Goal: Find specific page/section: Find specific page/section

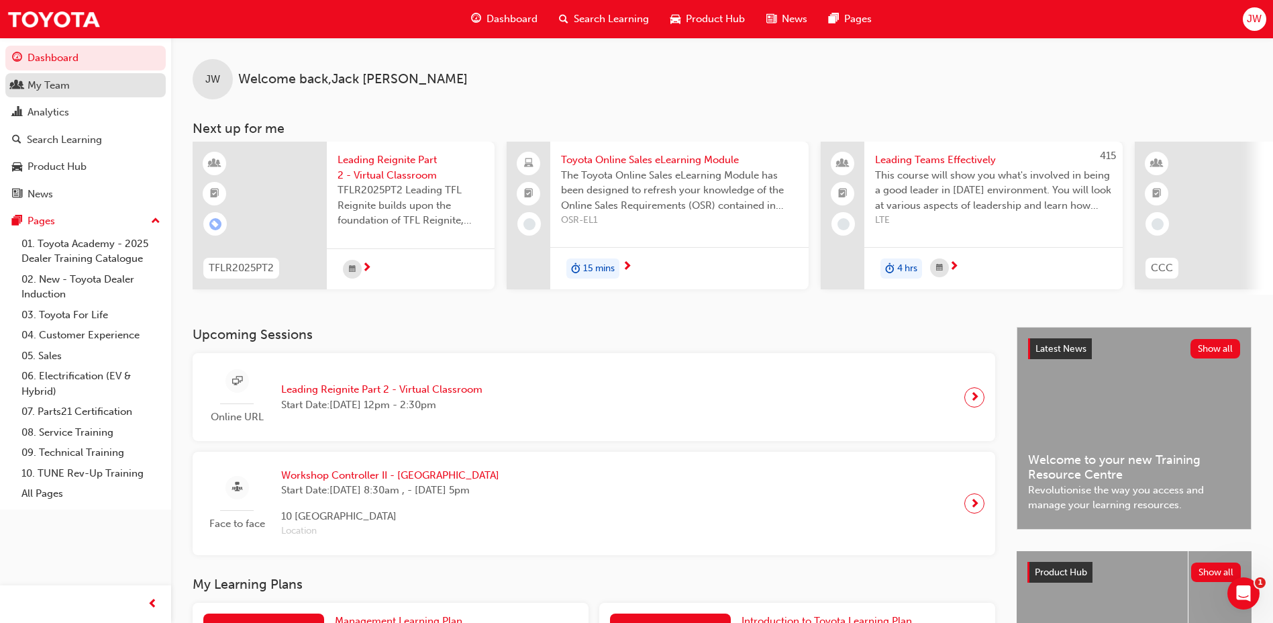
click at [50, 84] on div "My Team" at bounding box center [49, 85] width 42 height 15
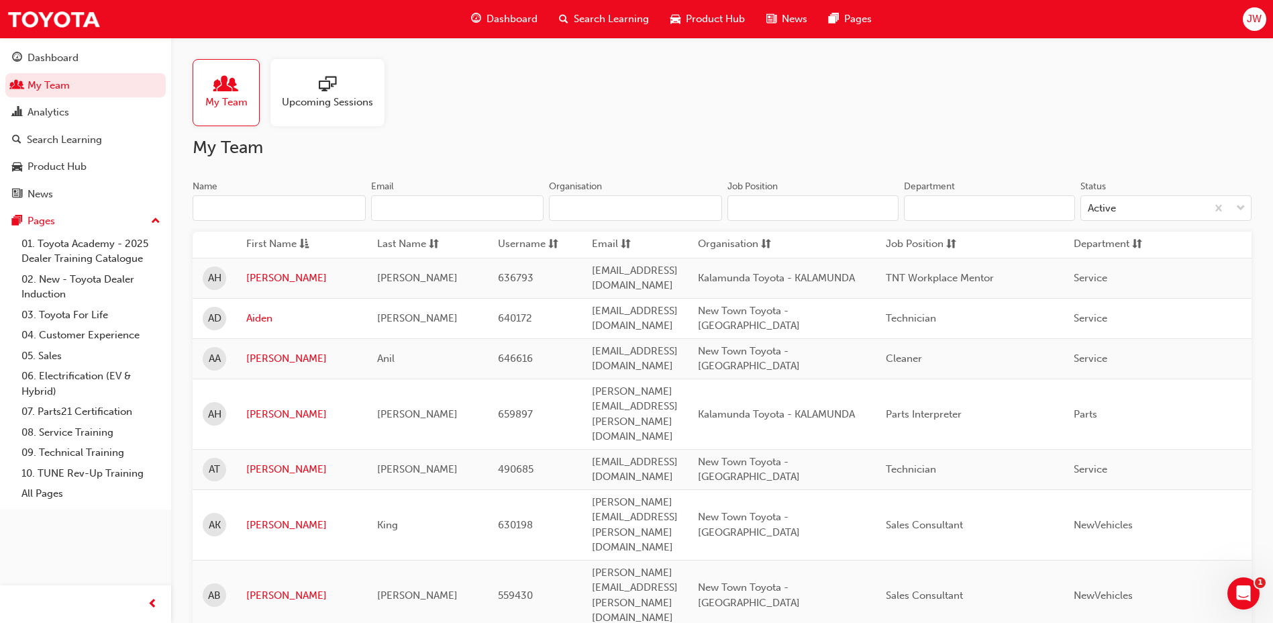
click at [275, 217] on input "Name" at bounding box center [279, 208] width 173 height 26
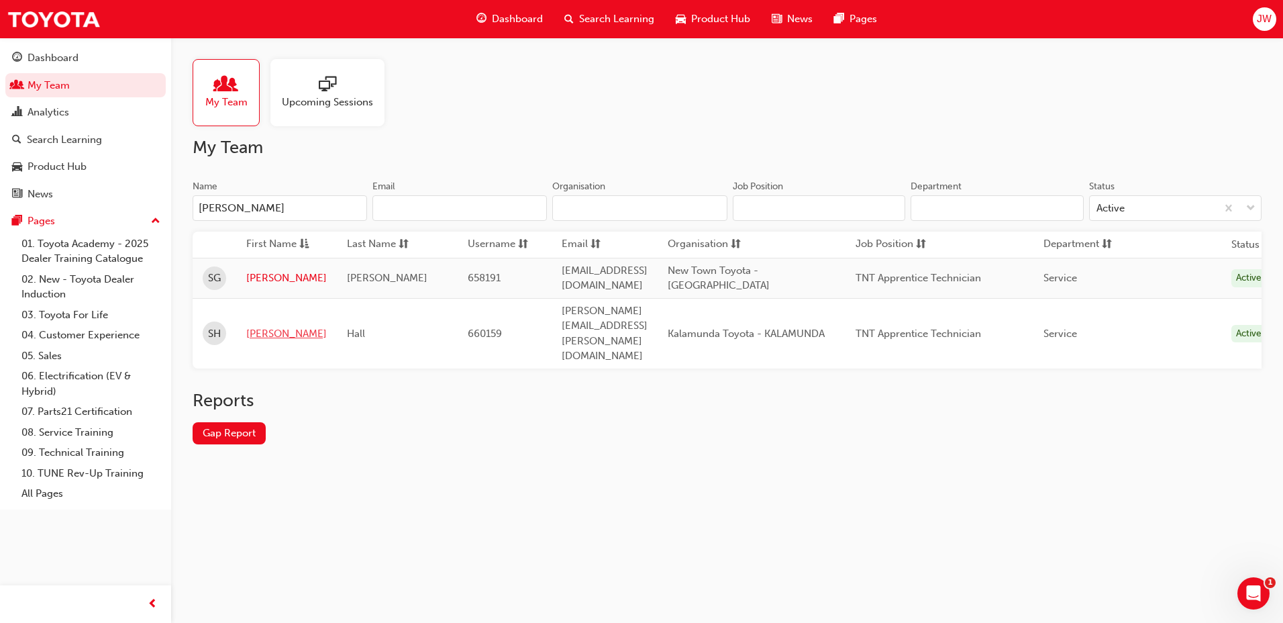
type input "[PERSON_NAME]"
click at [268, 326] on link "[PERSON_NAME]" at bounding box center [286, 333] width 81 height 15
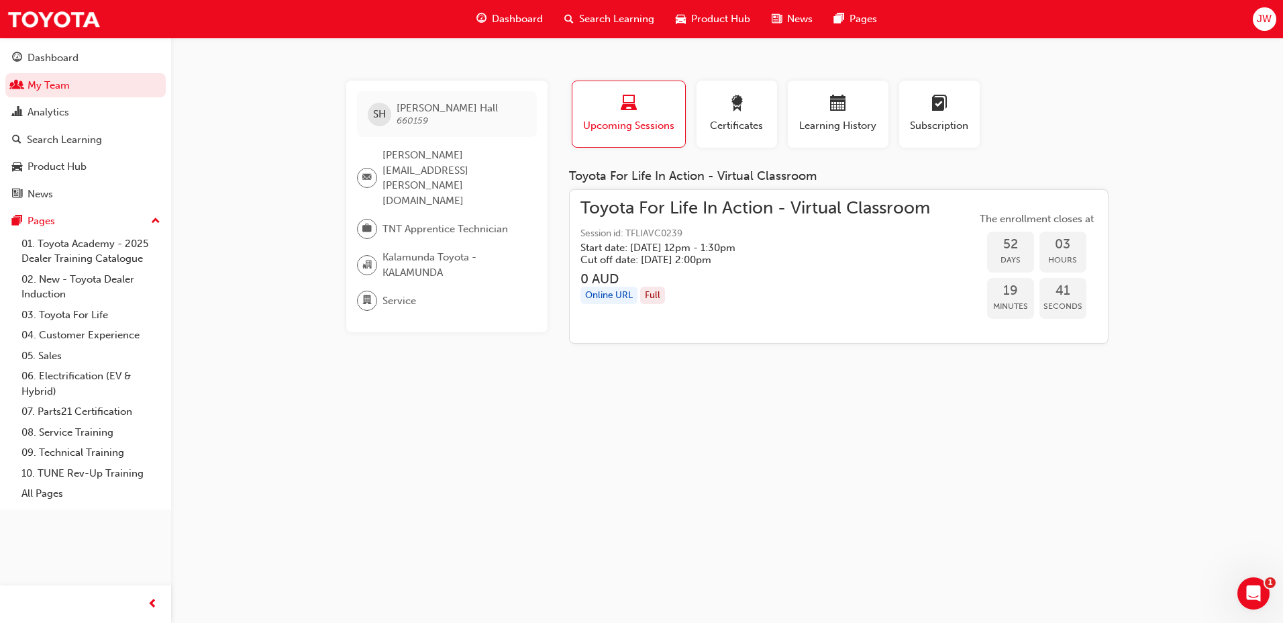
click at [303, 217] on div "SH [PERSON_NAME] 660159 [PERSON_NAME][EMAIL_ADDRESS][PERSON_NAME][DOMAIN_NAME] …" at bounding box center [641, 311] width 1283 height 623
click at [368, 292] on span "department-icon" at bounding box center [366, 300] width 9 height 17
click at [457, 221] on span "TNT Apprentice Technician" at bounding box center [446, 228] width 126 height 15
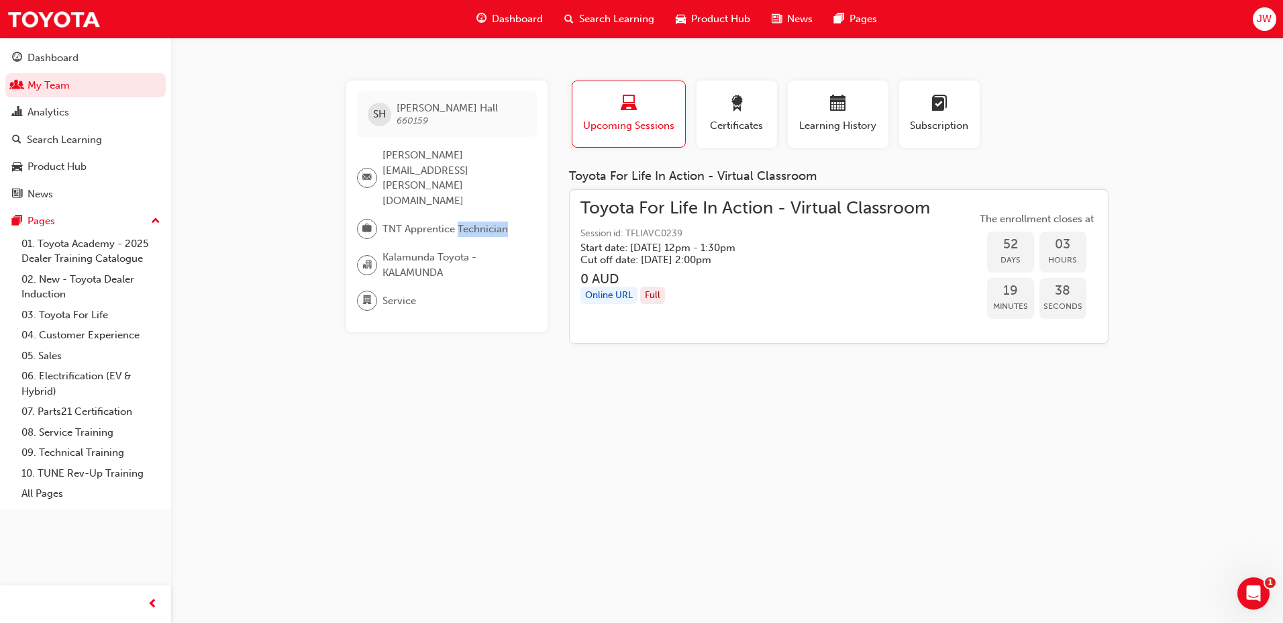
click at [457, 221] on span "TNT Apprentice Technician" at bounding box center [446, 228] width 126 height 15
click at [563, 379] on div "SH [PERSON_NAME] 660159 [PERSON_NAME][EMAIL_ADDRESS][PERSON_NAME][DOMAIN_NAME] …" at bounding box center [641, 311] width 1283 height 623
click at [55, 87] on link "My Team" at bounding box center [85, 85] width 160 height 25
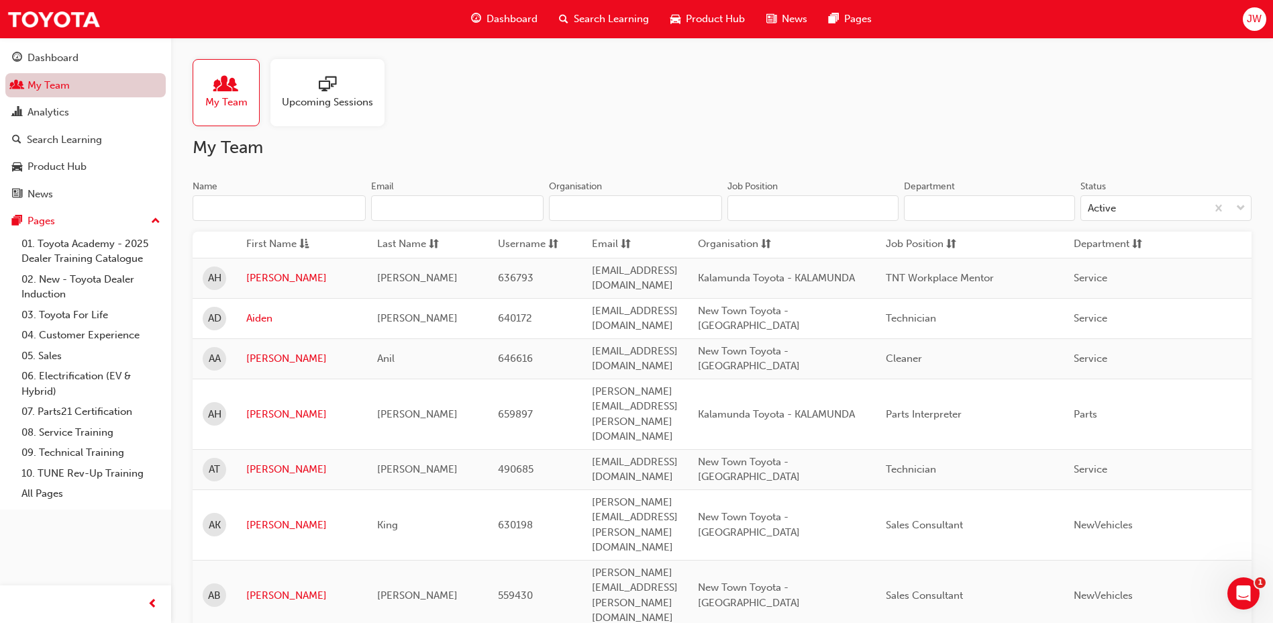
click at [68, 58] on div "Dashboard" at bounding box center [53, 57] width 51 height 15
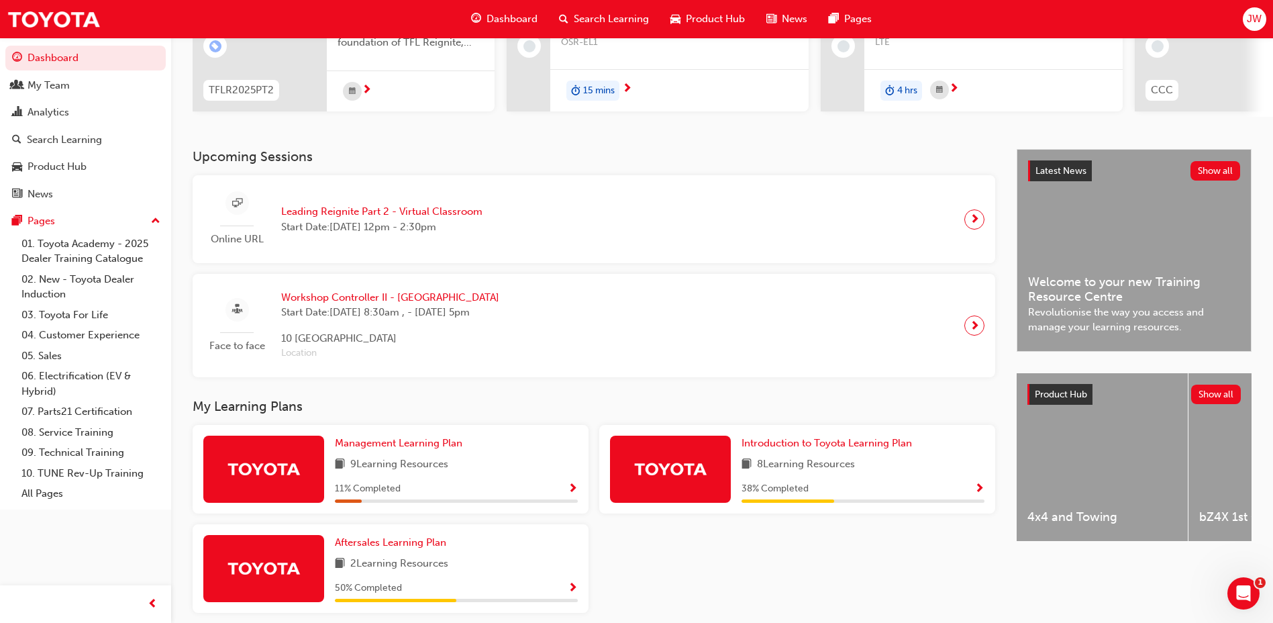
scroll to position [201, 0]
